Goal: Task Accomplishment & Management: Manage account settings

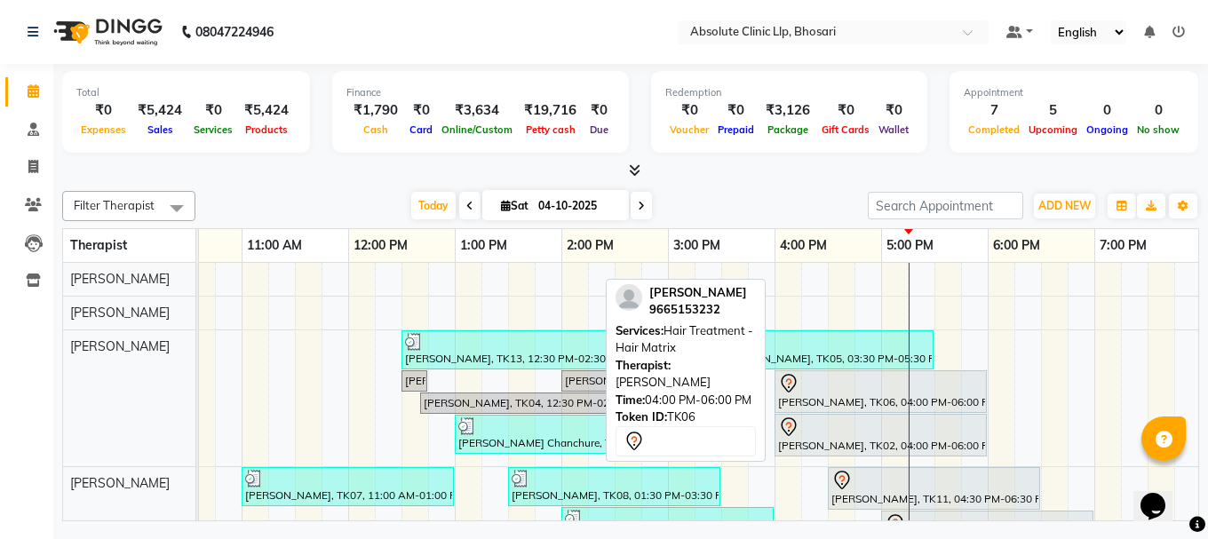
click at [870, 399] on div "[PERSON_NAME], TK06, 04:00 PM-06:00 PM, Hair Treatment - Hair Matrix" at bounding box center [880, 391] width 209 height 37
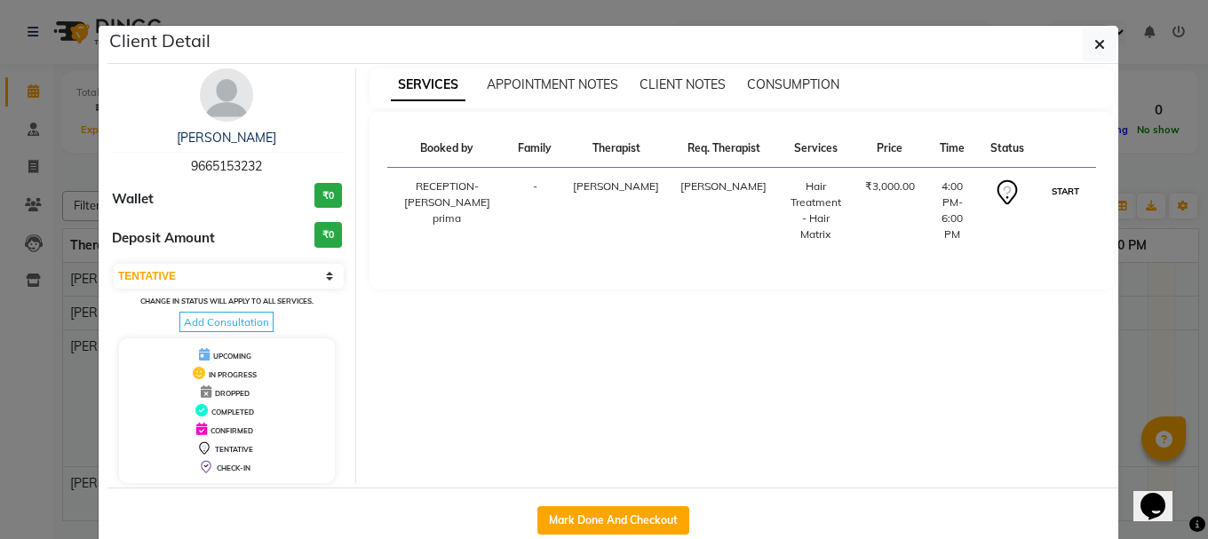
click at [1054, 201] on button "START" at bounding box center [1065, 191] width 36 height 22
select select "1"
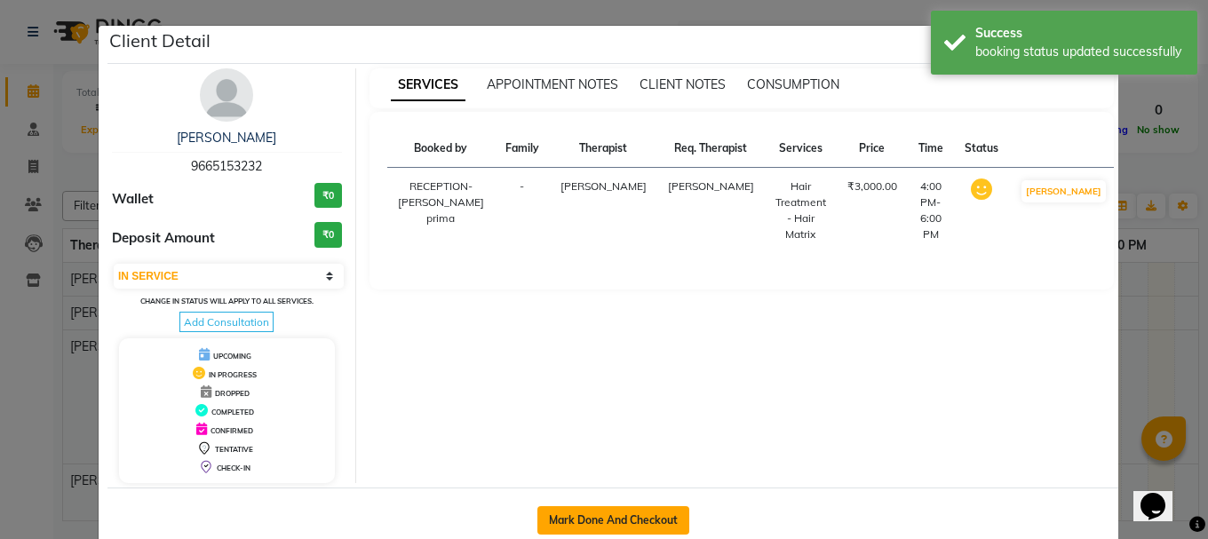
click at [574, 519] on button "Mark Done And Checkout" at bounding box center [613, 520] width 152 height 28
select select "service"
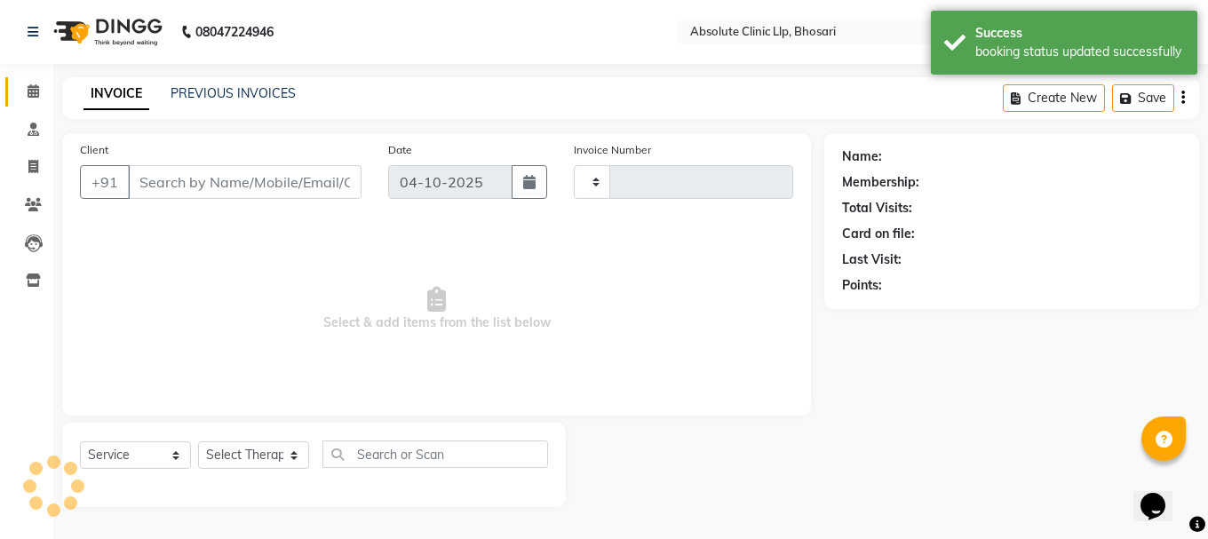
type input "2802"
select select "3"
select select "4706"
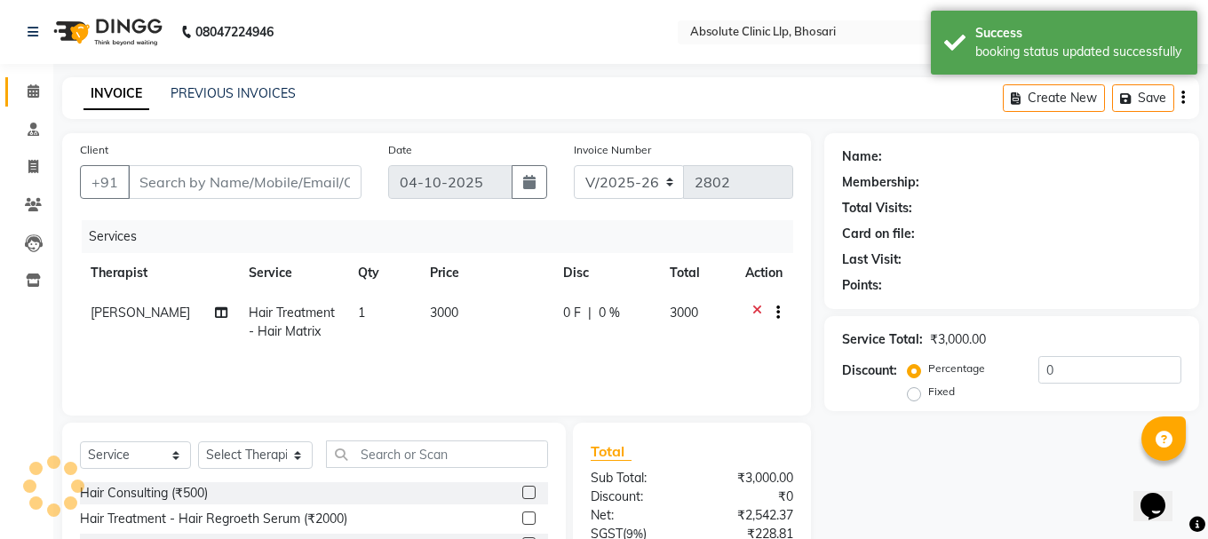
type input "9665153232"
select select "27986"
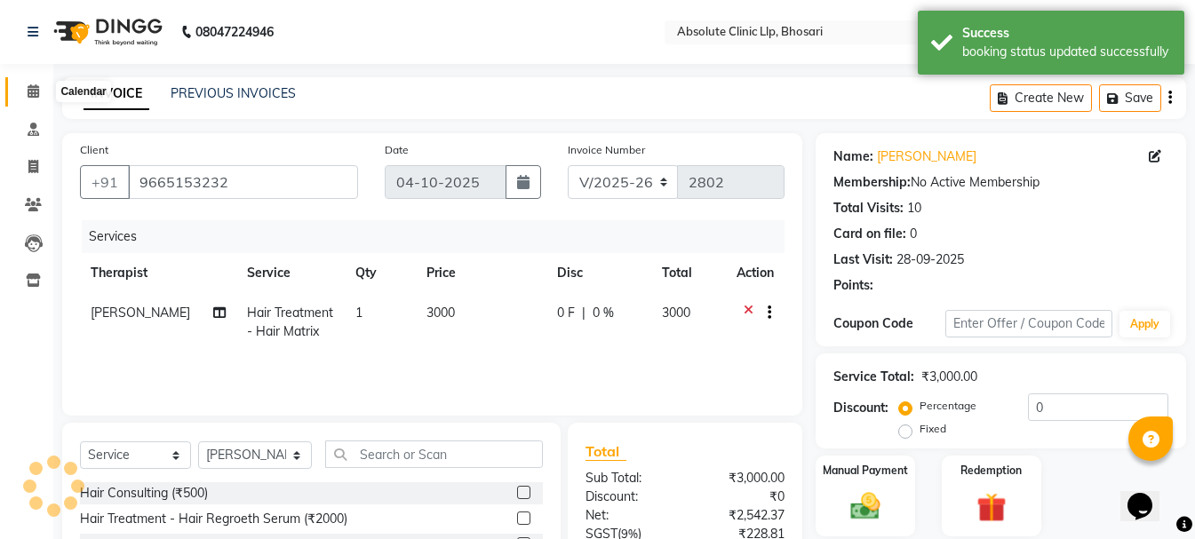
click at [36, 83] on span at bounding box center [33, 92] width 31 height 20
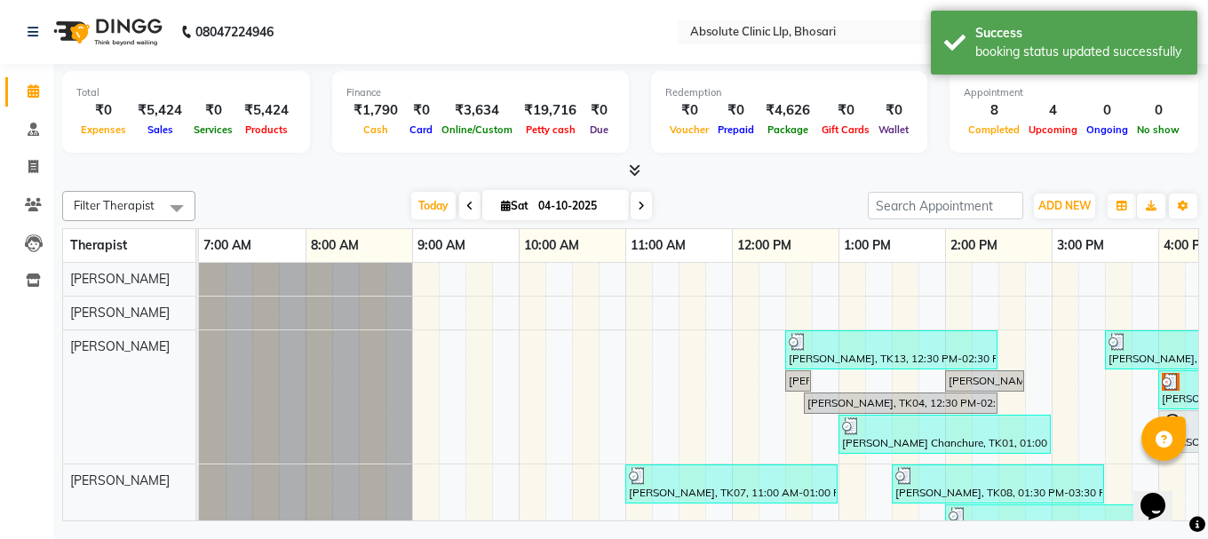
scroll to position [89, 0]
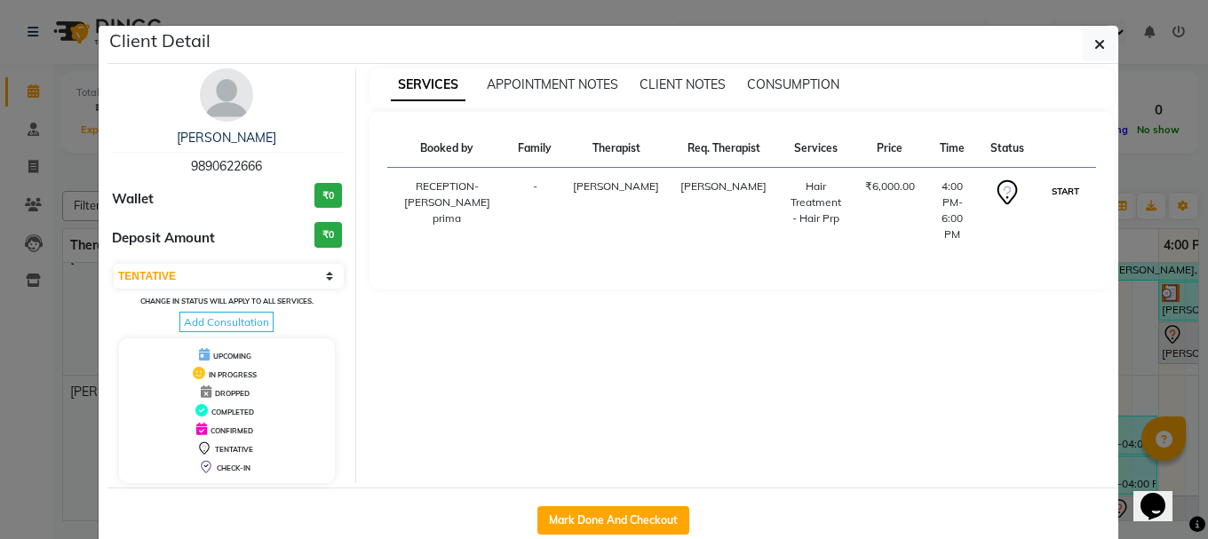
click at [1056, 203] on button "START" at bounding box center [1065, 191] width 36 height 22
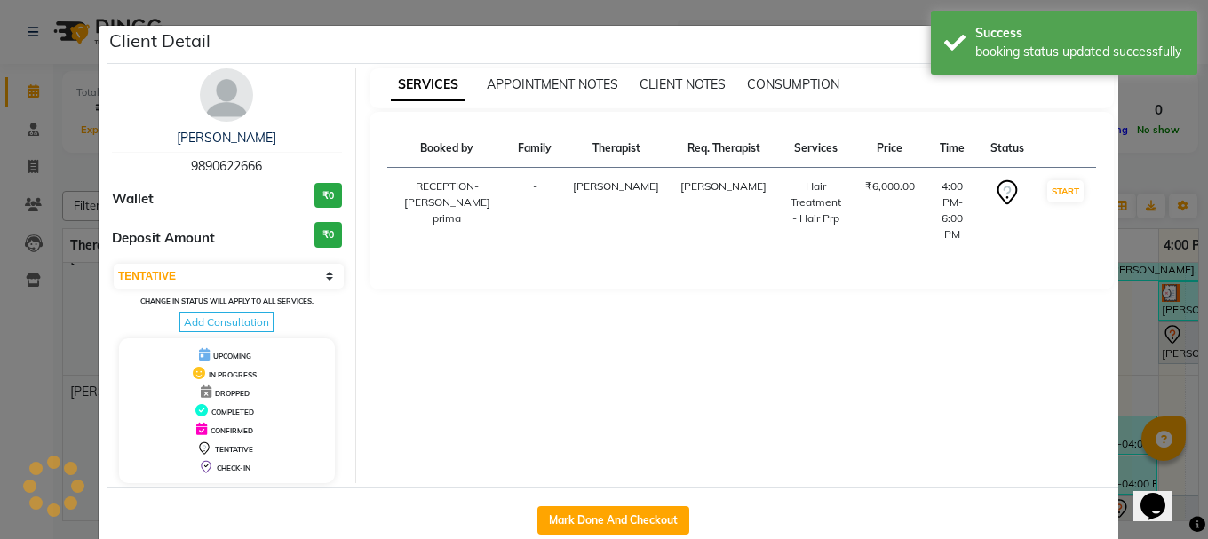
select select "1"
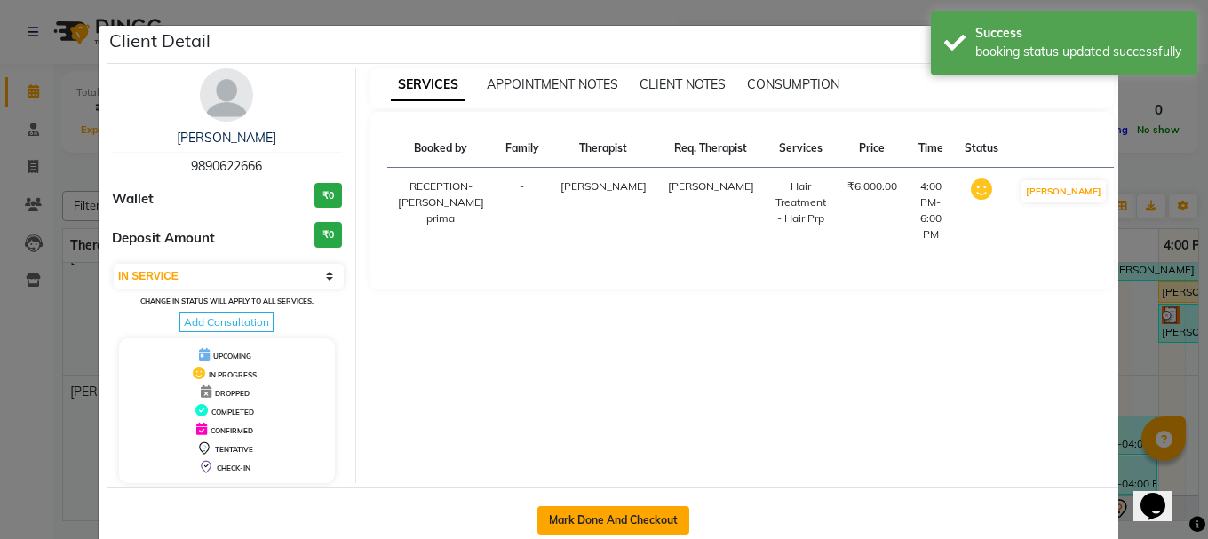
click at [629, 522] on button "Mark Done And Checkout" at bounding box center [613, 520] width 152 height 28
select select "4706"
select select "service"
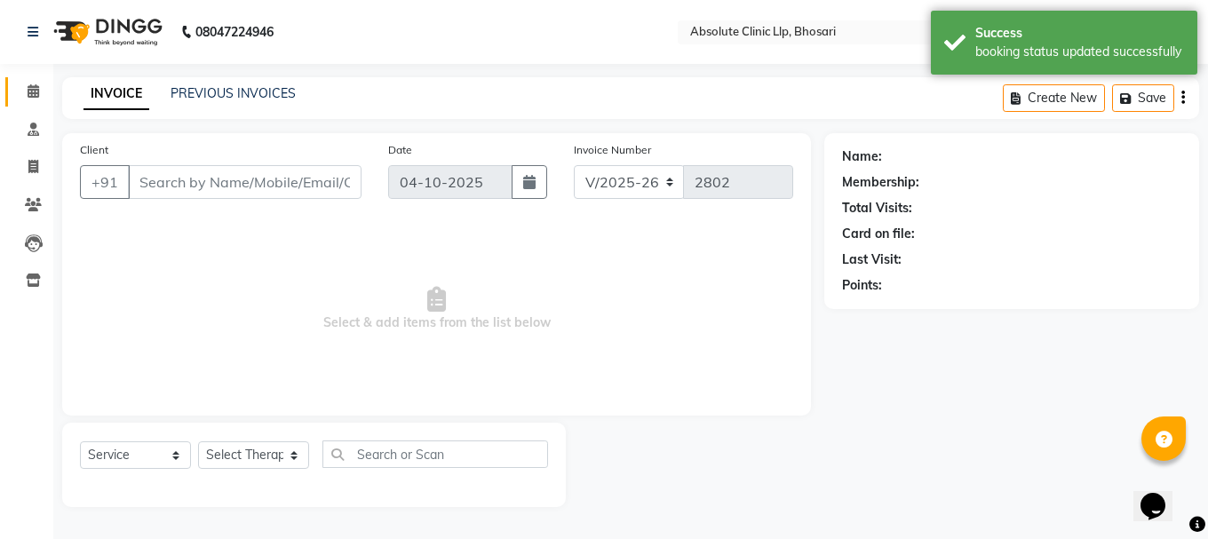
select select "3"
type input "9890622666"
select select "27986"
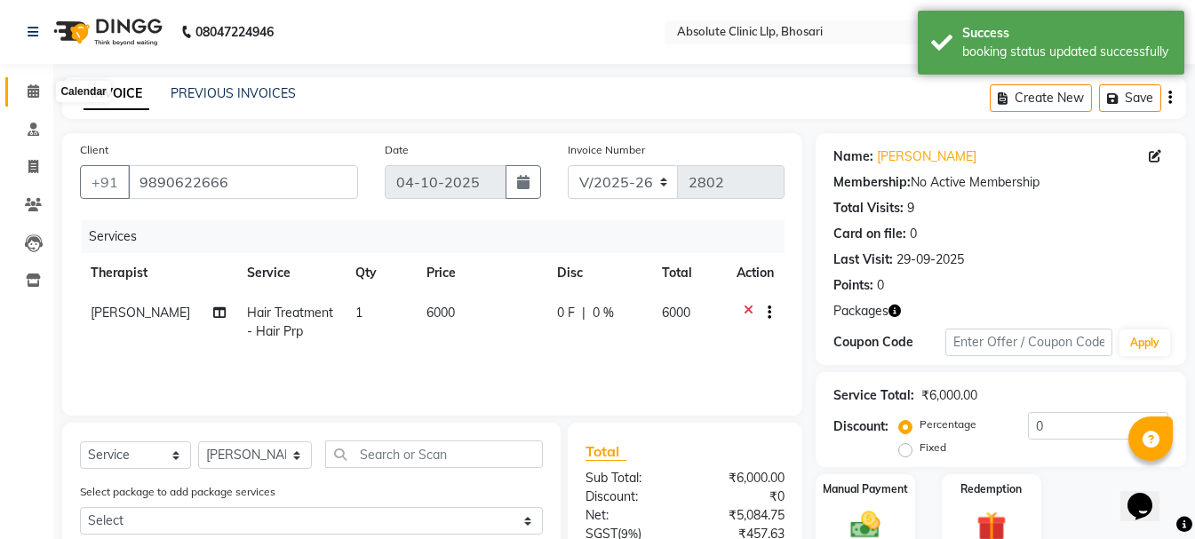
click at [36, 92] on icon at bounding box center [34, 90] width 12 height 13
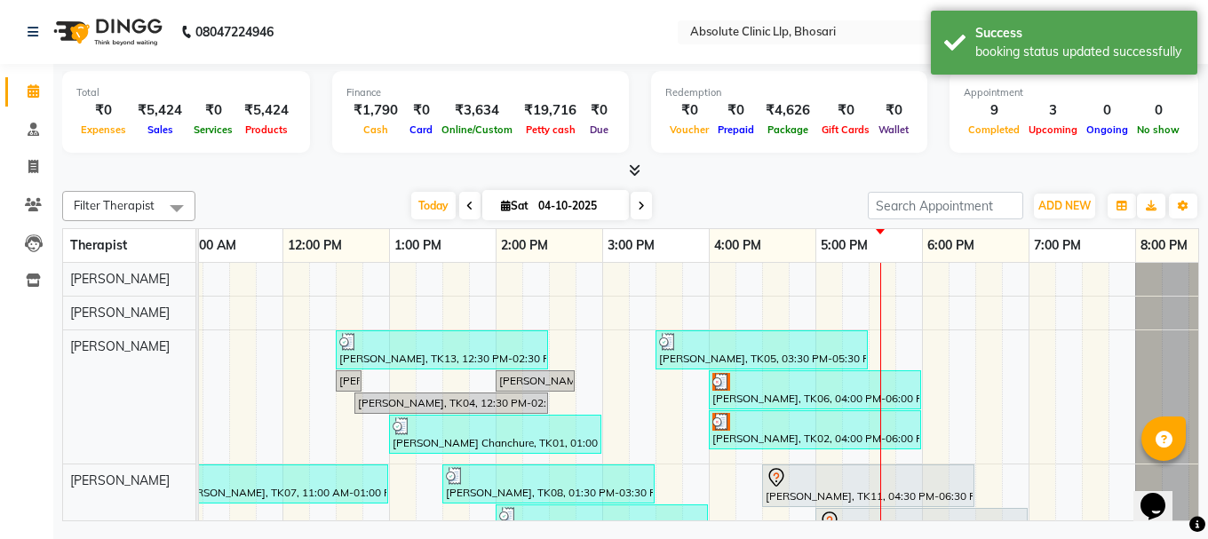
scroll to position [60, 450]
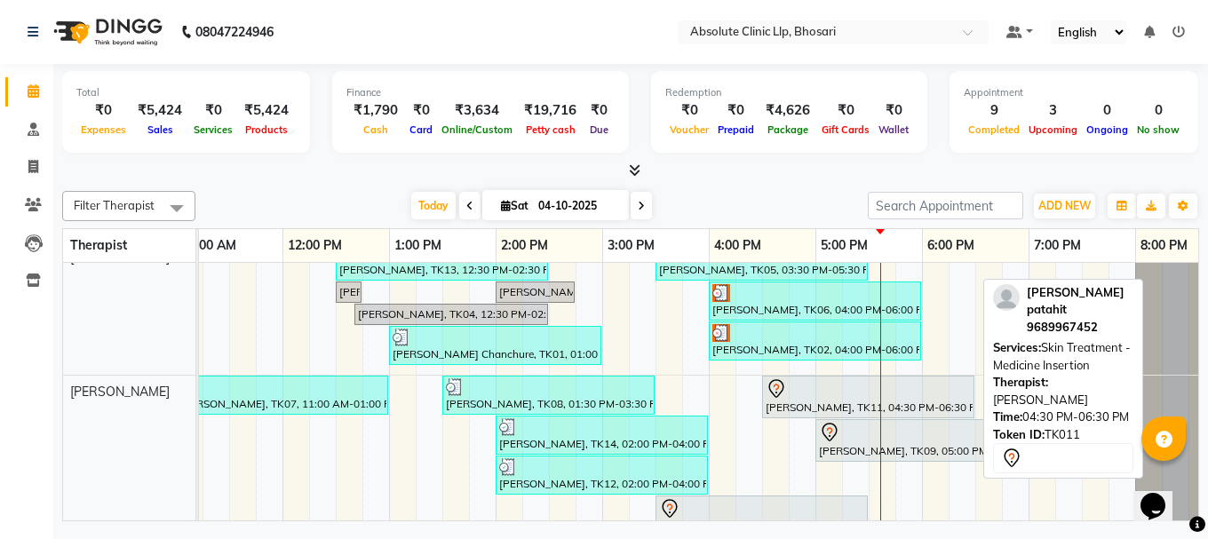
click at [807, 398] on div at bounding box center [868, 388] width 205 height 21
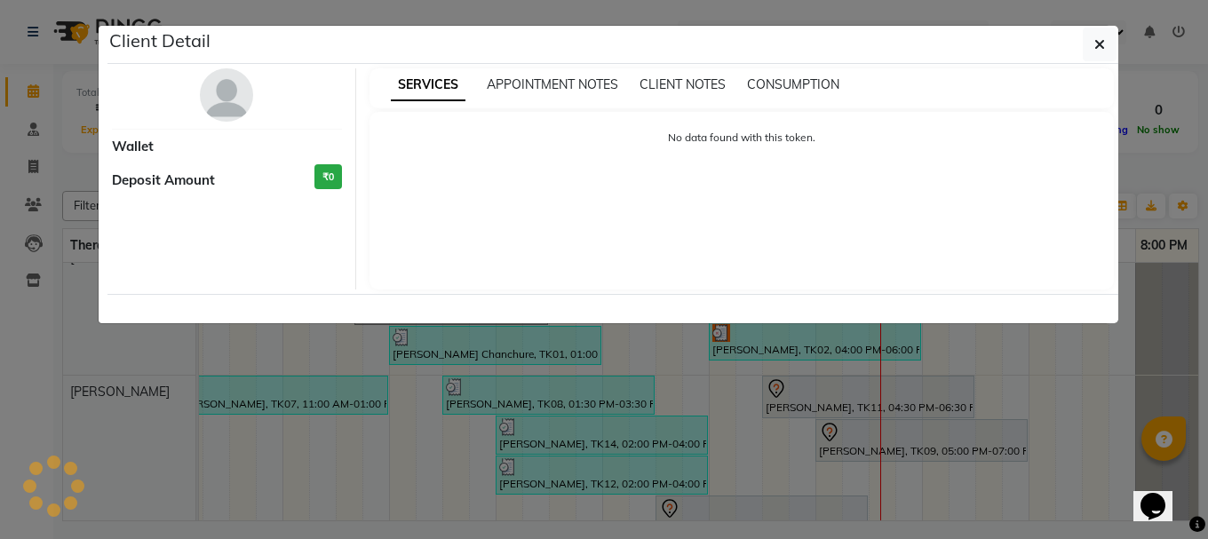
select select "7"
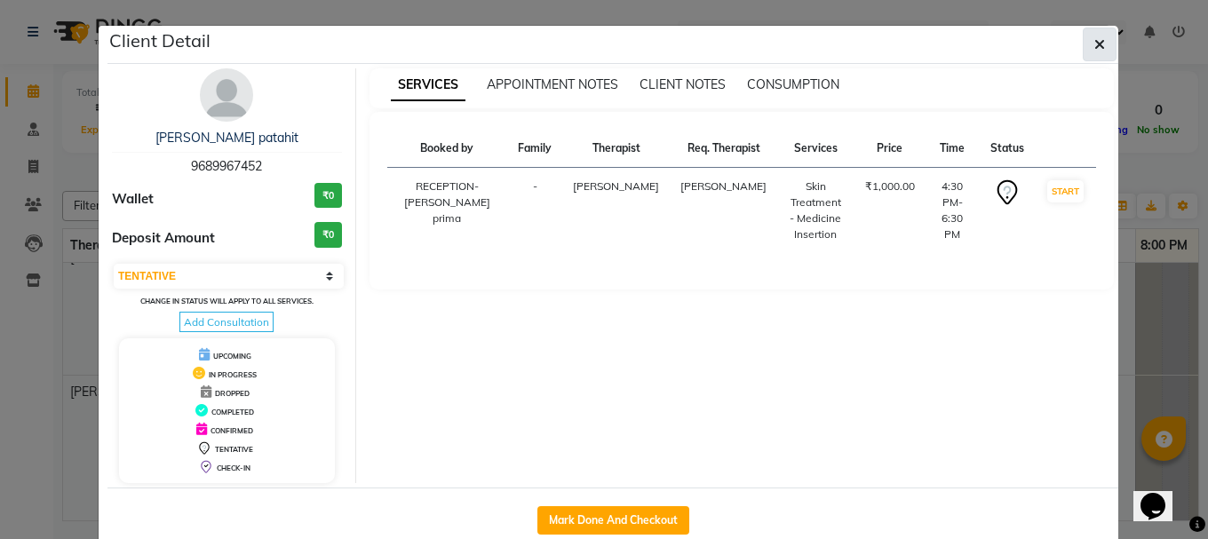
click at [1086, 38] on button "button" at bounding box center [1100, 45] width 34 height 34
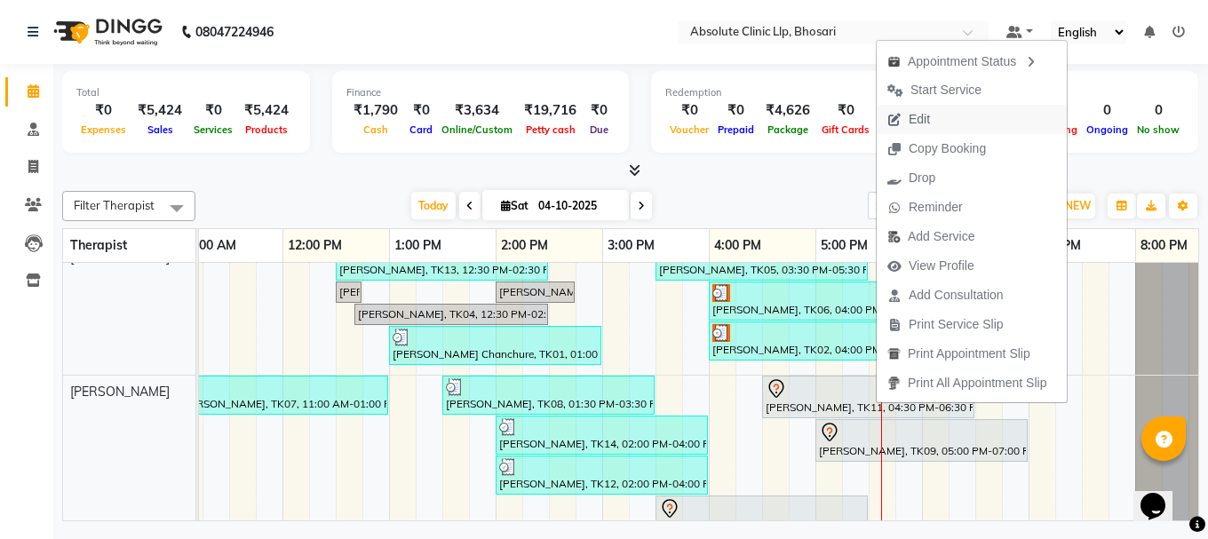
click at [927, 121] on span "Edit" at bounding box center [919, 119] width 21 height 19
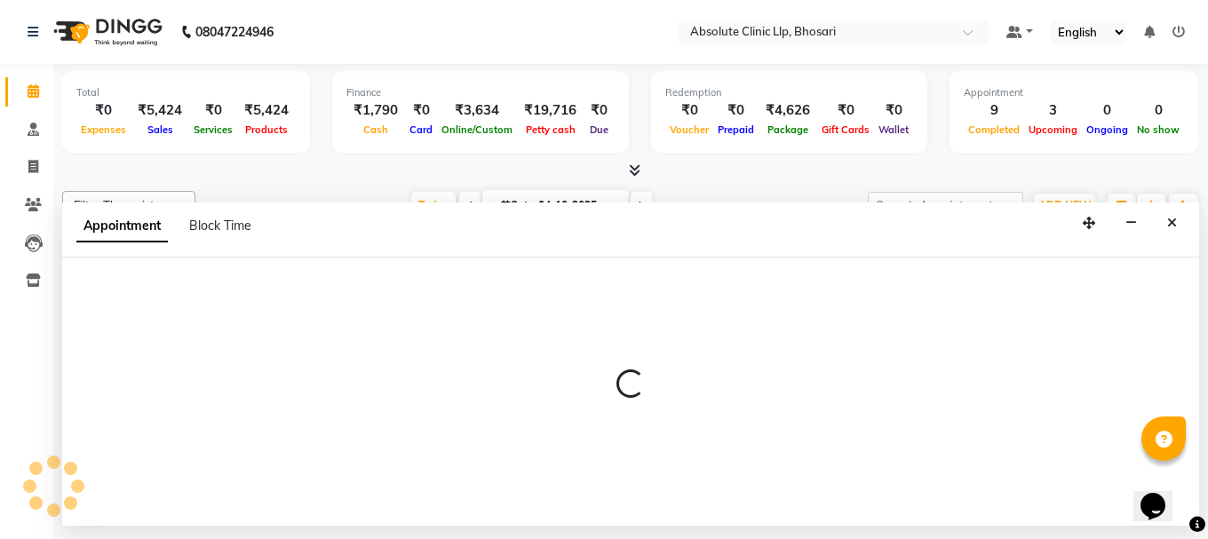
select select "tentative"
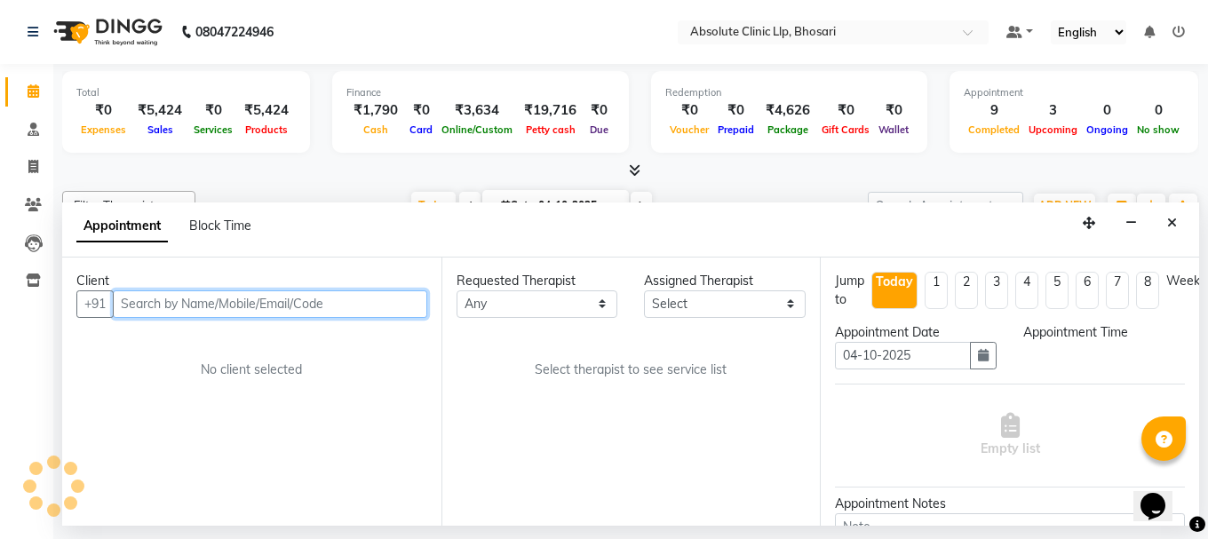
select select "27987"
select select "990"
select select "2055"
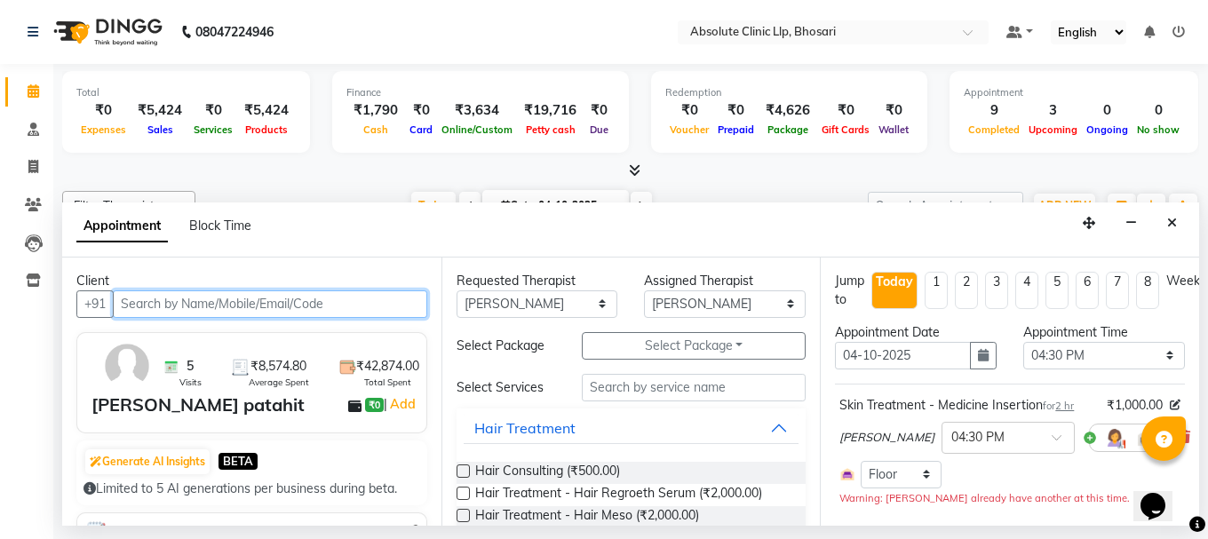
scroll to position [89, 0]
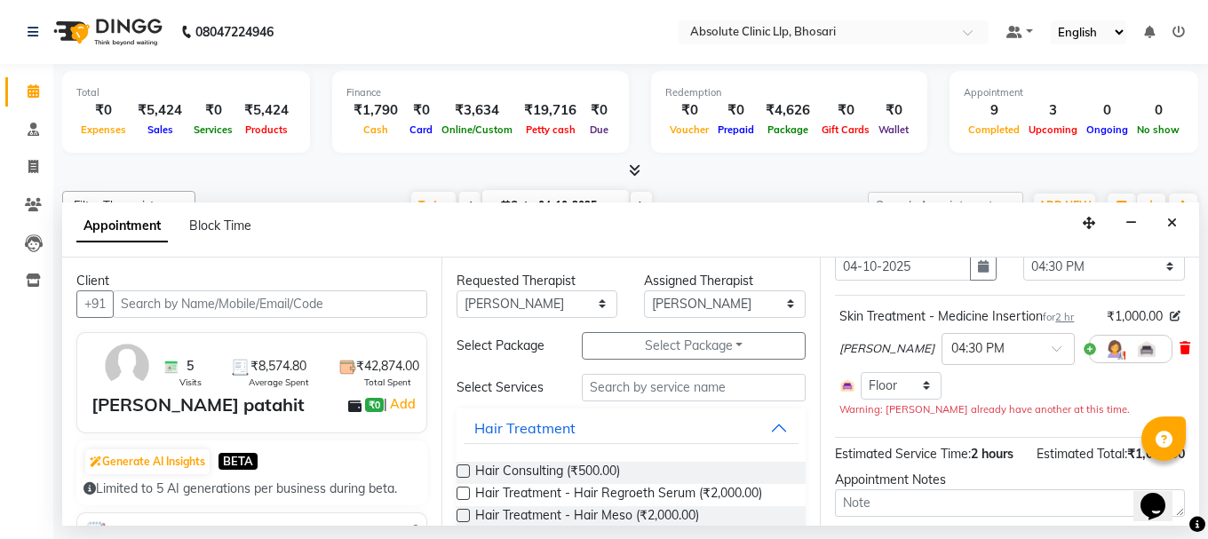
click at [1180, 344] on icon at bounding box center [1185, 348] width 11 height 12
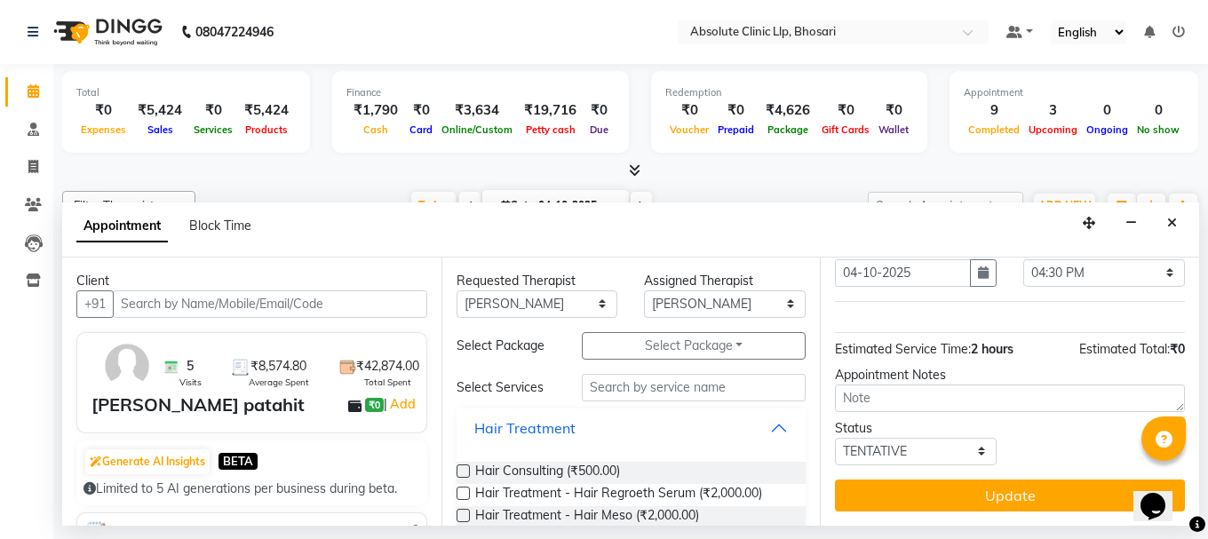
click at [767, 425] on button "Hair Treatment" at bounding box center [632, 428] width 336 height 32
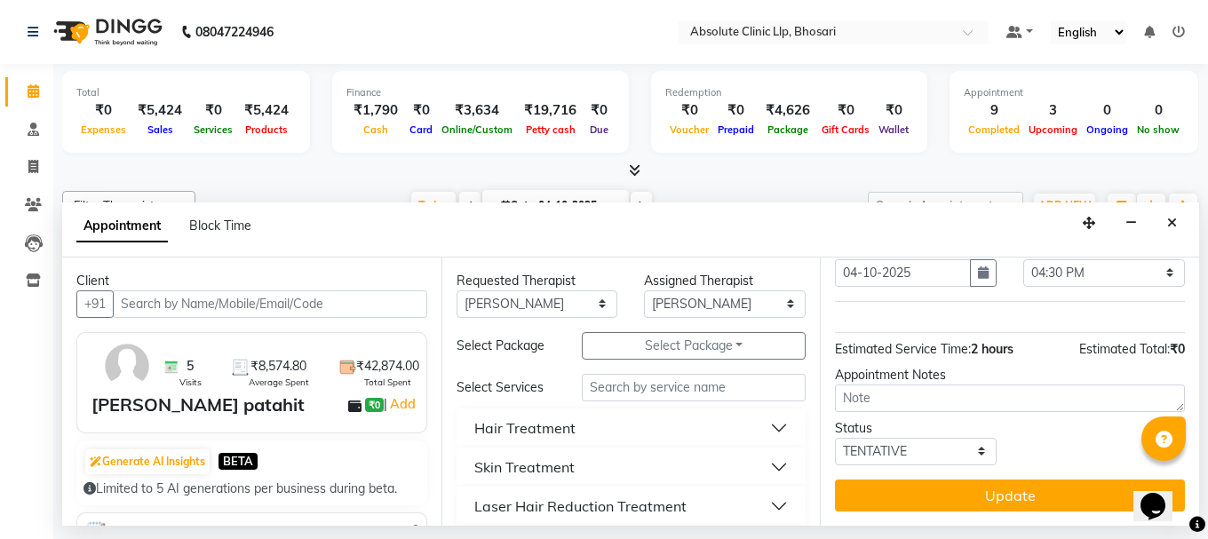
click at [759, 460] on button "Skin Treatment" at bounding box center [632, 467] width 336 height 32
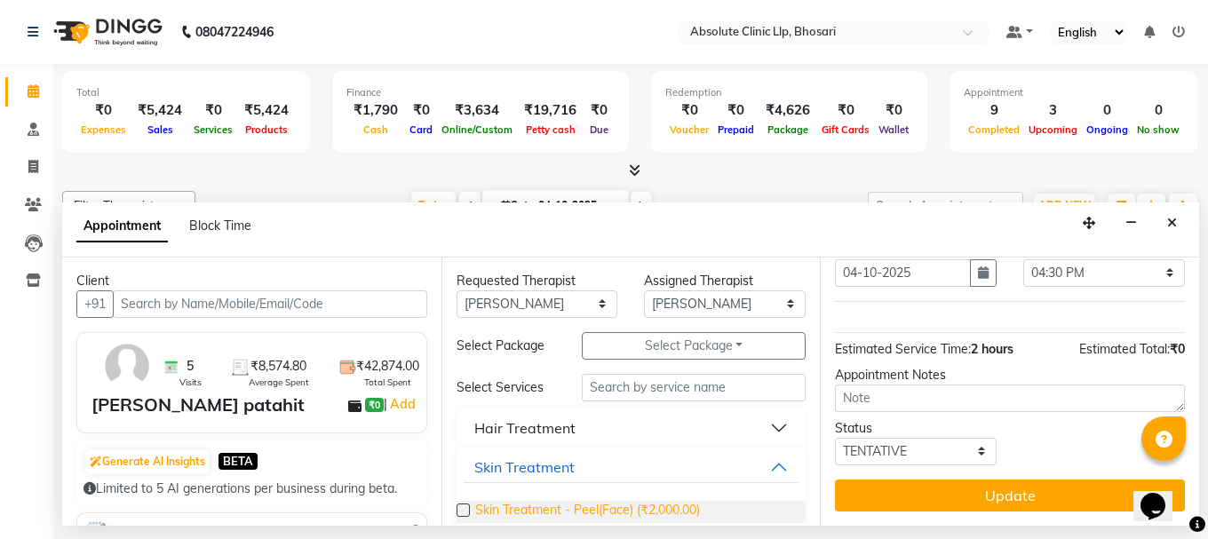
click at [632, 508] on span "Skin Treatment - Peel(Face) (₹2,000.00)" at bounding box center [587, 512] width 225 height 22
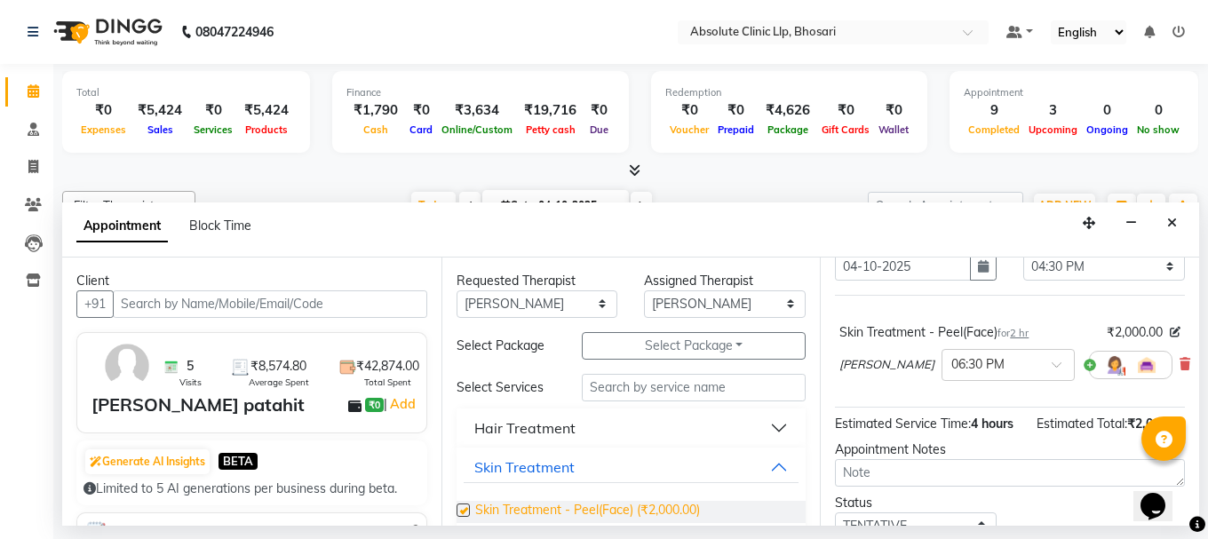
checkbox input "false"
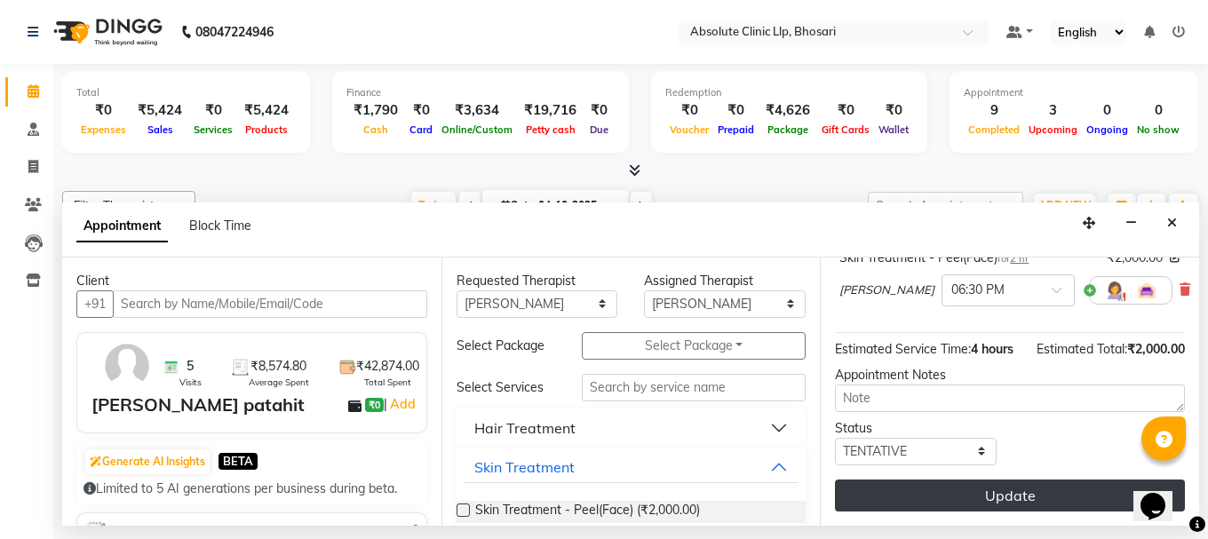
click at [1058, 480] on button "Update" at bounding box center [1010, 496] width 350 height 32
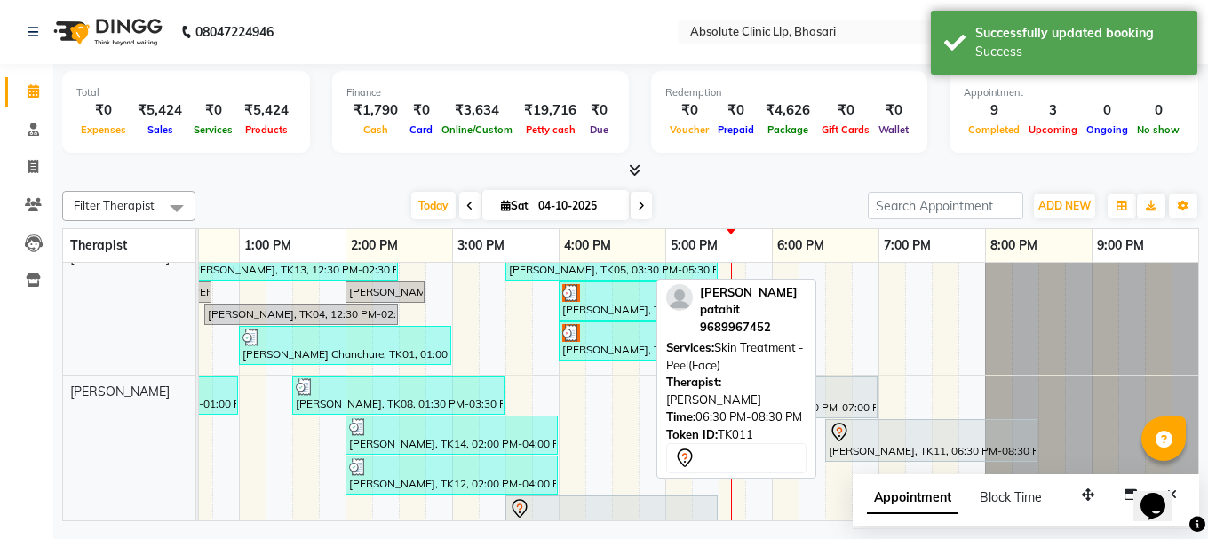
click at [869, 453] on div "[PERSON_NAME], TK11, 06:30 PM-08:30 PM, Skin Treatment - Peel(Face)" at bounding box center [931, 440] width 209 height 37
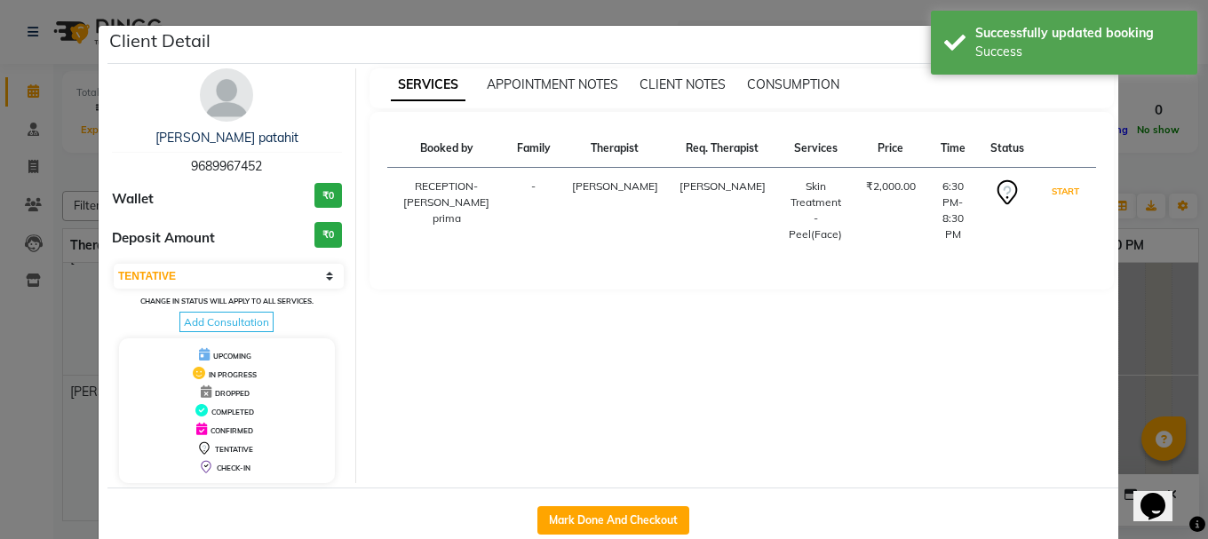
click at [1054, 203] on button "START" at bounding box center [1065, 191] width 36 height 22
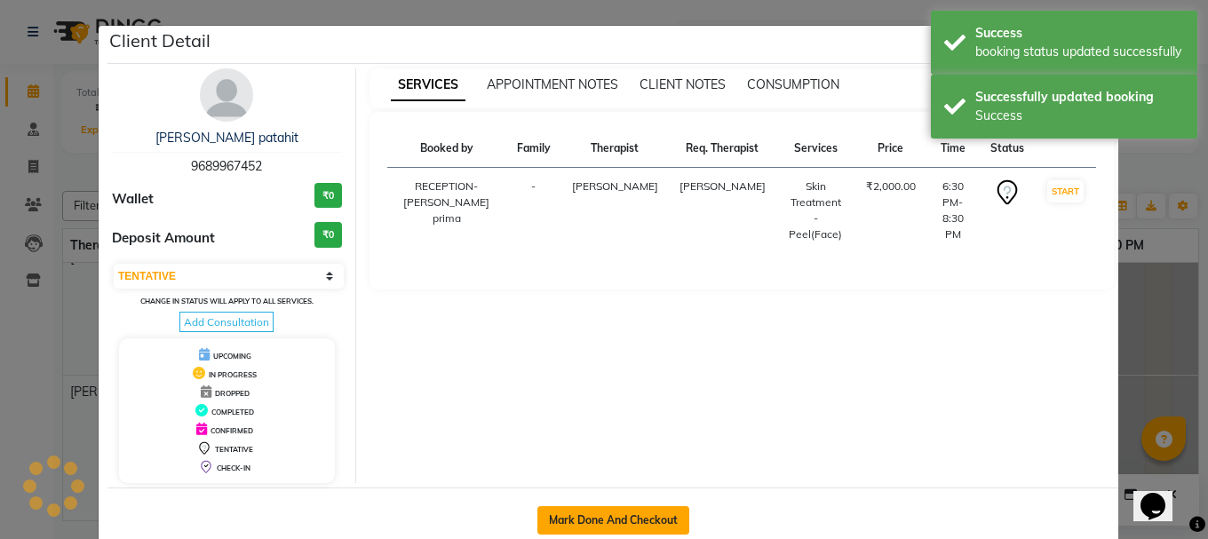
select select "1"
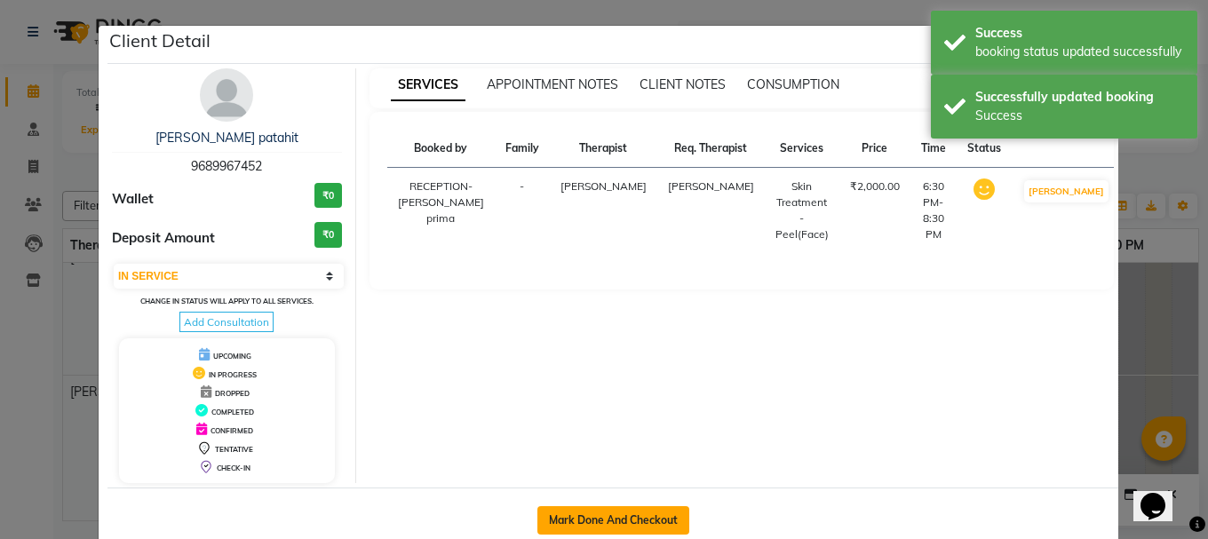
click at [666, 524] on button "Mark Done And Checkout" at bounding box center [613, 520] width 152 height 28
select select "4706"
select select "service"
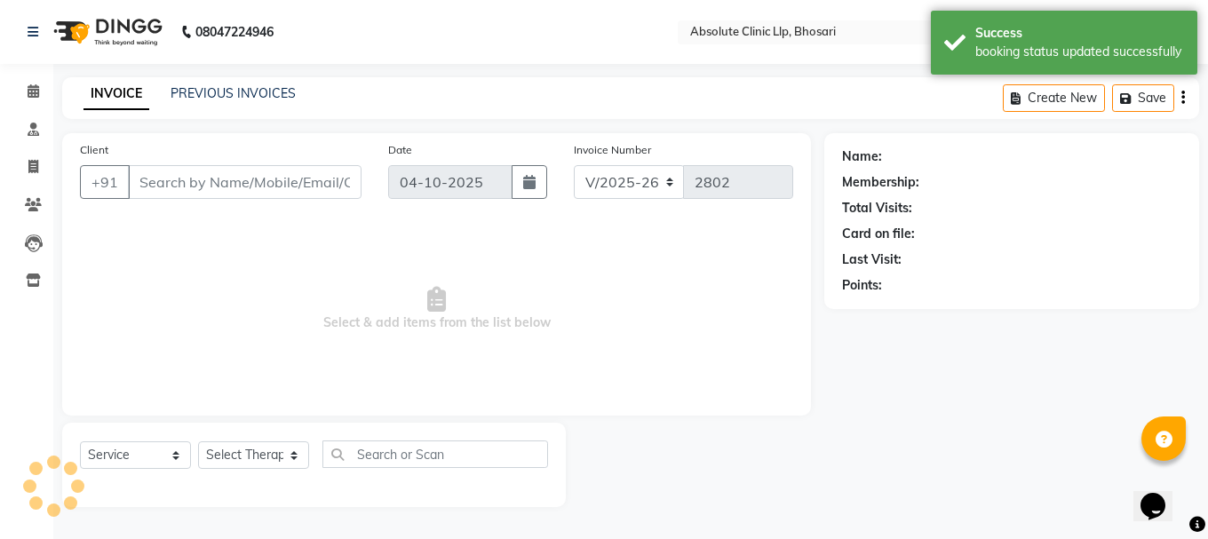
select select "3"
type input "9689967452"
select select "27987"
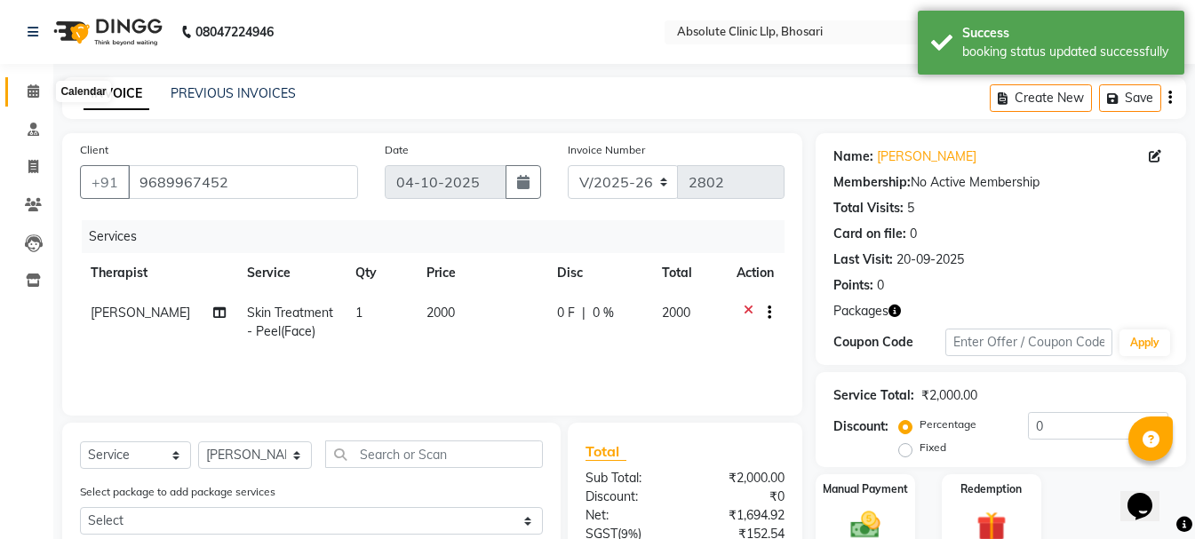
click at [36, 99] on span at bounding box center [33, 92] width 31 height 20
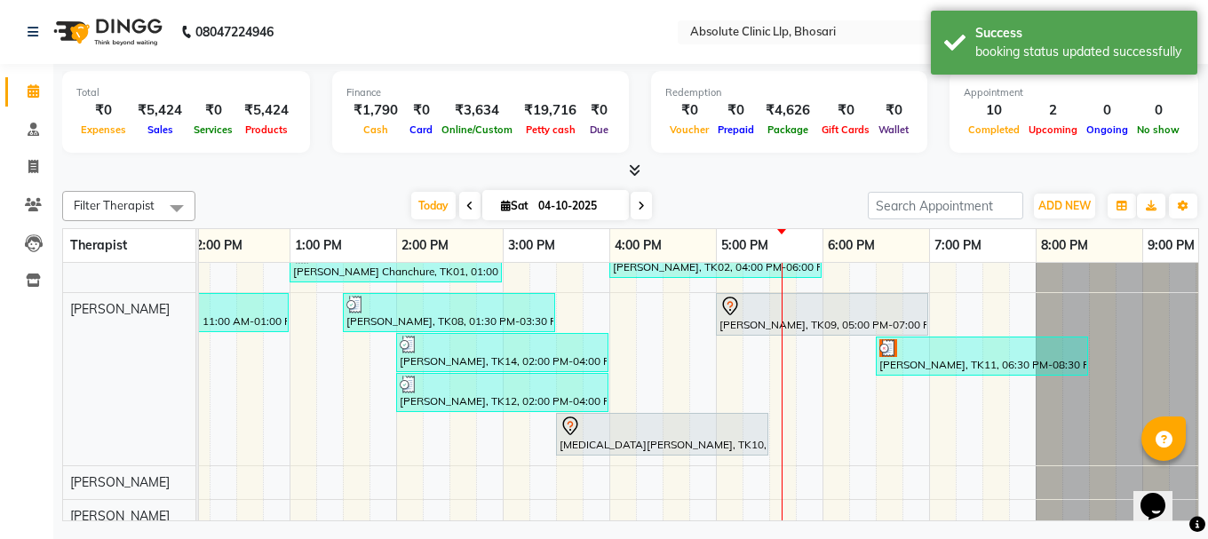
scroll to position [178, 0]
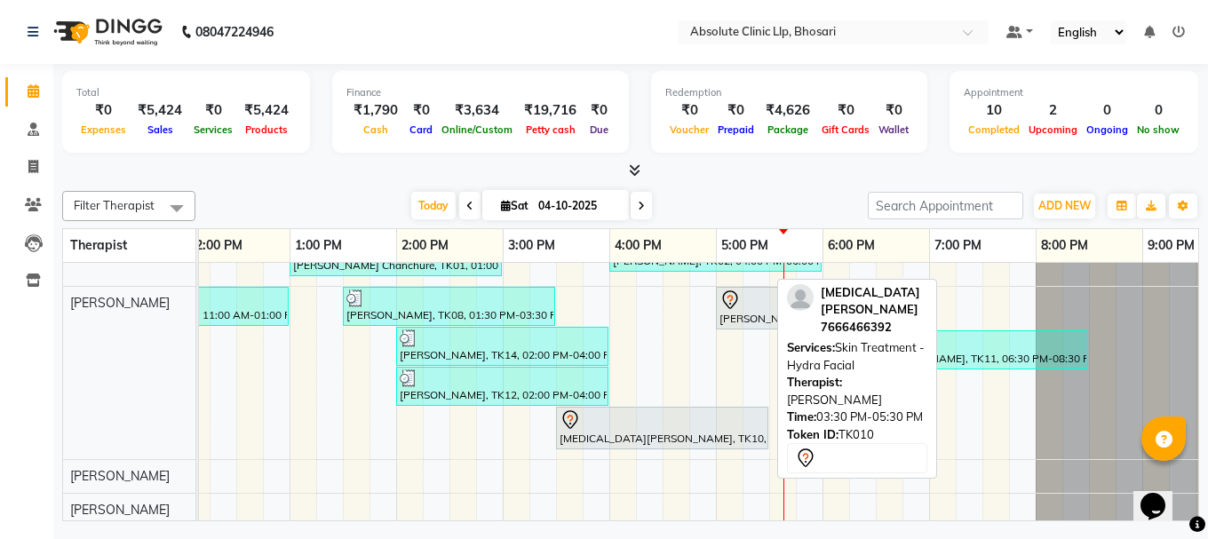
click at [728, 430] on div "[MEDICAL_DATA][PERSON_NAME], TK10, 03:30 PM-05:30 PM, Skin Treatment - Hydra Fa…" at bounding box center [662, 428] width 209 height 37
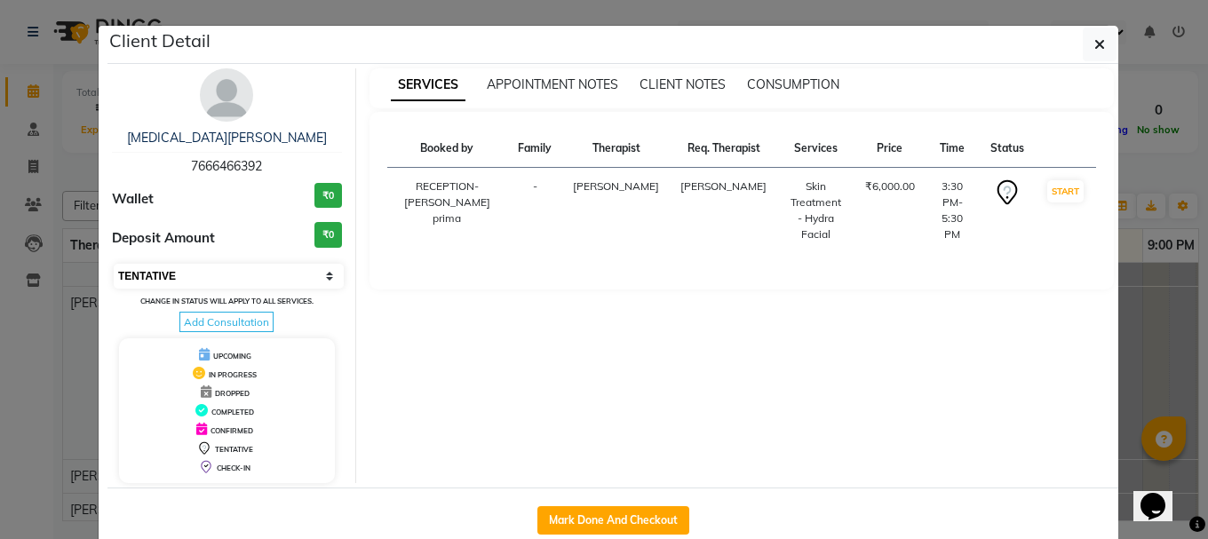
click at [187, 278] on select "Select IN SERVICE CONFIRMED TENTATIVE CHECK IN MARK DONE DROPPED UPCOMING" at bounding box center [229, 276] width 230 height 25
select select "2"
click at [114, 264] on select "Select IN SERVICE CONFIRMED TENTATIVE CHECK IN MARK DONE DROPPED UPCOMING" at bounding box center [229, 276] width 230 height 25
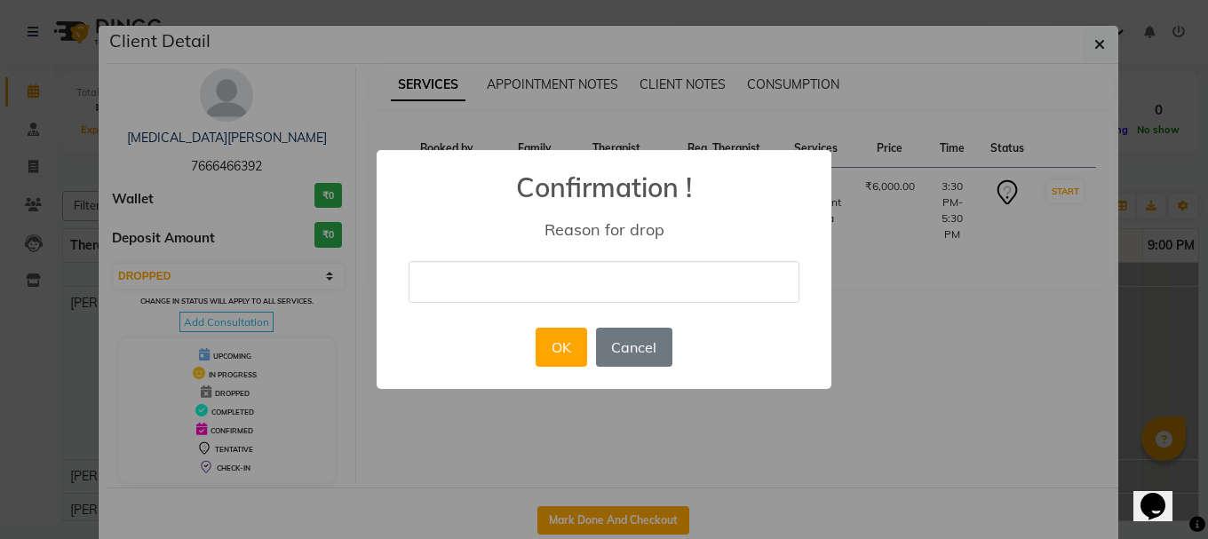
click at [518, 285] on input "text" at bounding box center [604, 282] width 391 height 42
type input "Not coming"
click at [571, 336] on button "OK" at bounding box center [561, 347] width 51 height 39
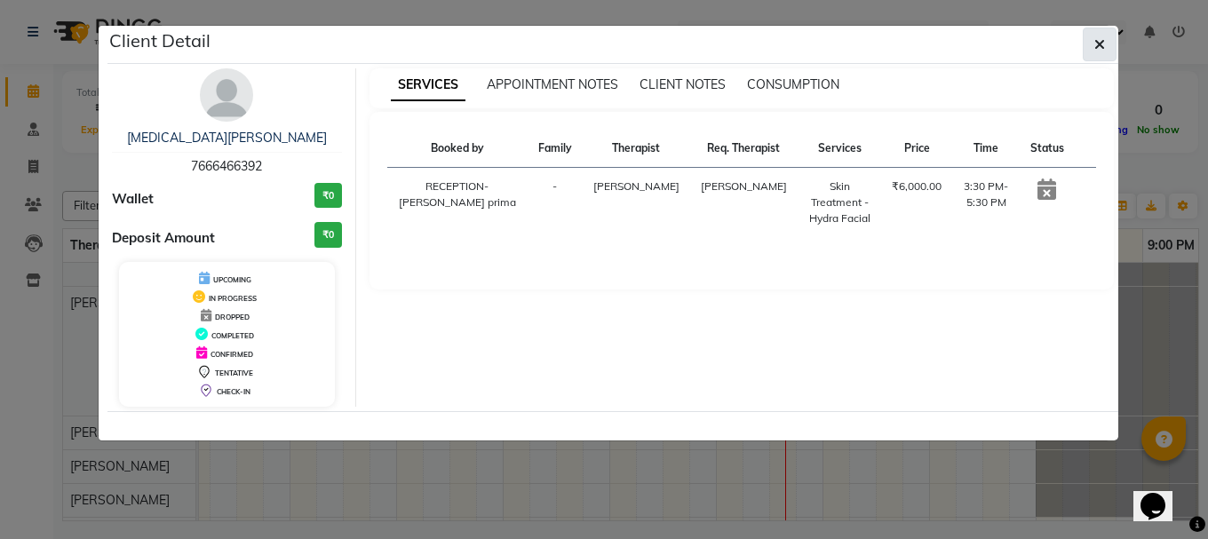
click at [1112, 41] on button "button" at bounding box center [1100, 45] width 34 height 34
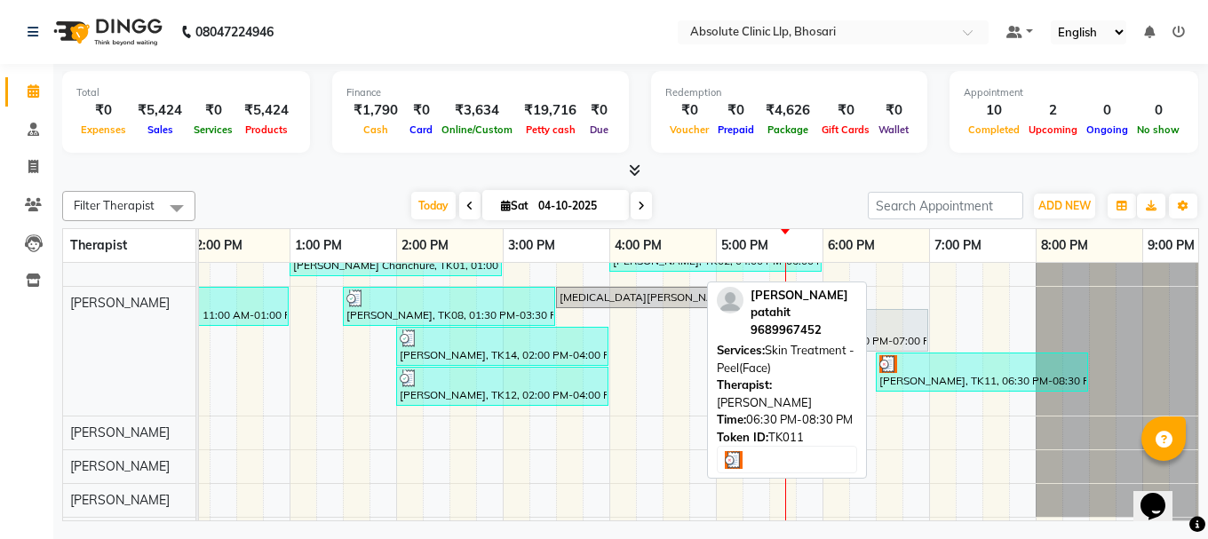
click at [904, 362] on div at bounding box center [981, 364] width 205 height 18
select select "3"
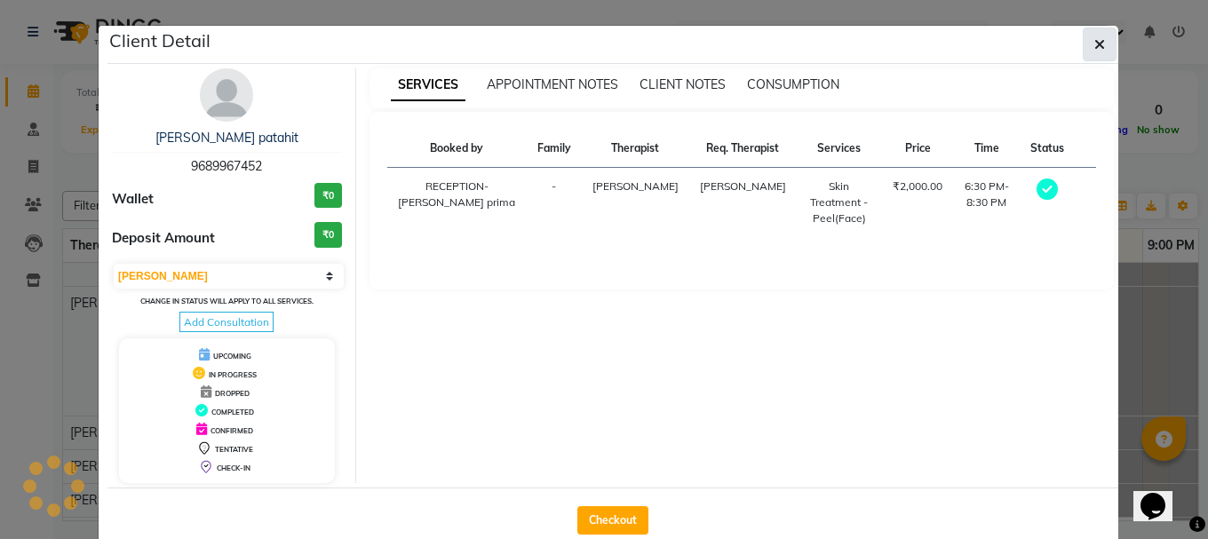
click at [1096, 39] on icon "button" at bounding box center [1099, 44] width 11 height 14
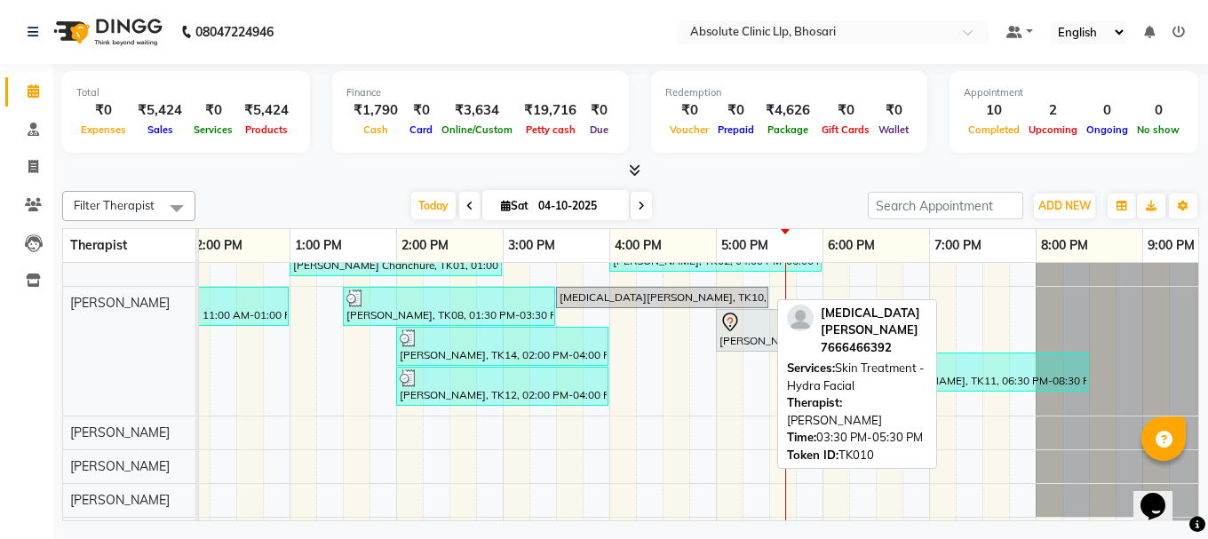
click at [711, 296] on div "[MEDICAL_DATA][PERSON_NAME], TK10, 03:30 PM-05:30 PM, Skin Treatment - Hydra Fa…" at bounding box center [662, 298] width 209 height 16
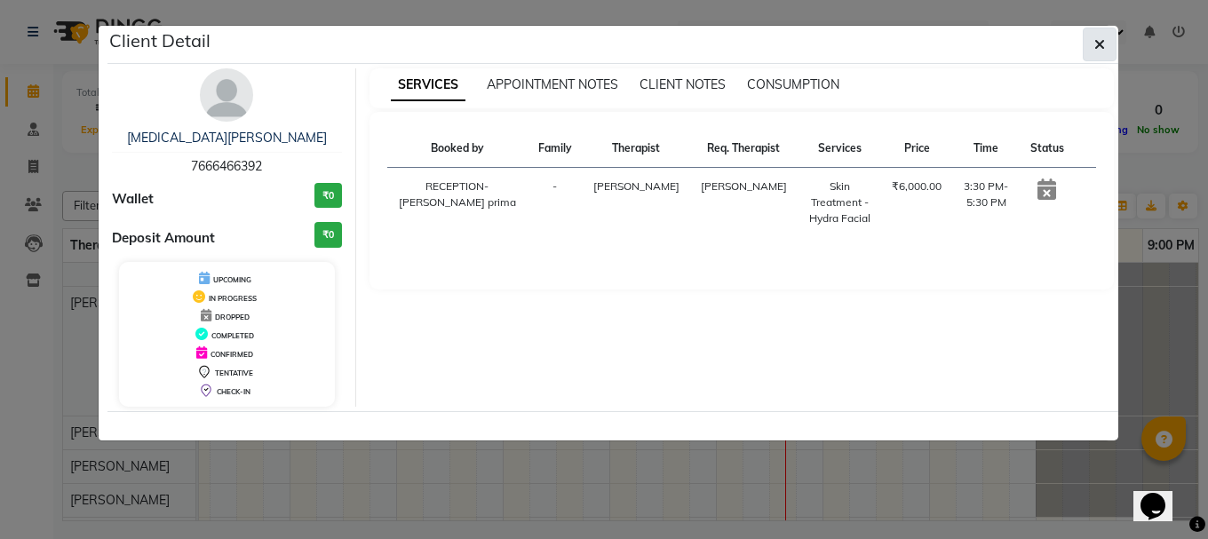
click at [1101, 44] on icon "button" at bounding box center [1099, 44] width 11 height 14
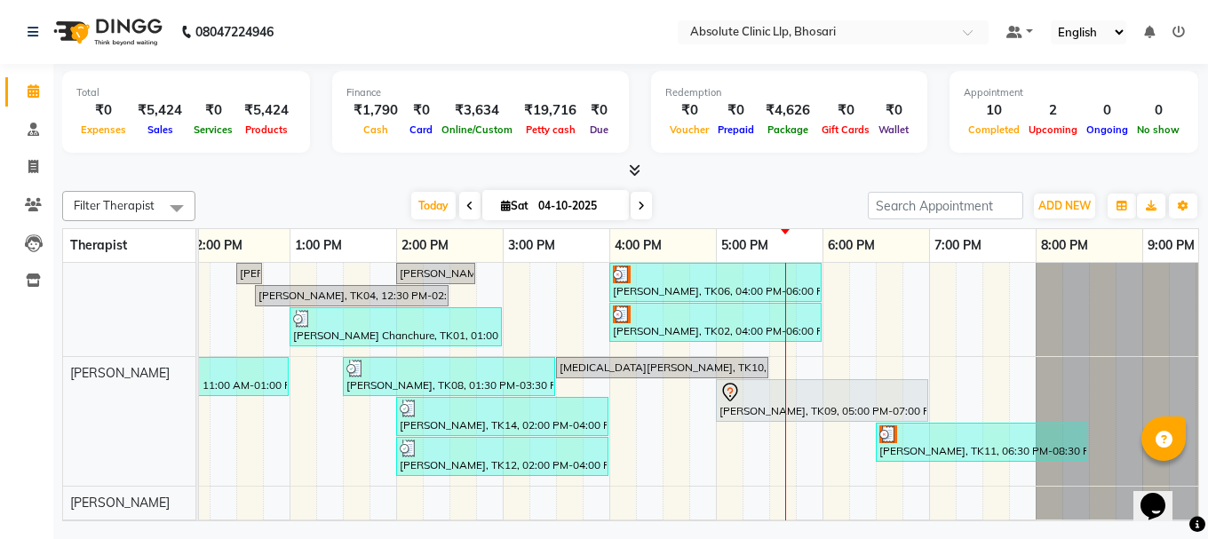
scroll to position [89, 0]
